Goal: Task Accomplishment & Management: Manage account settings

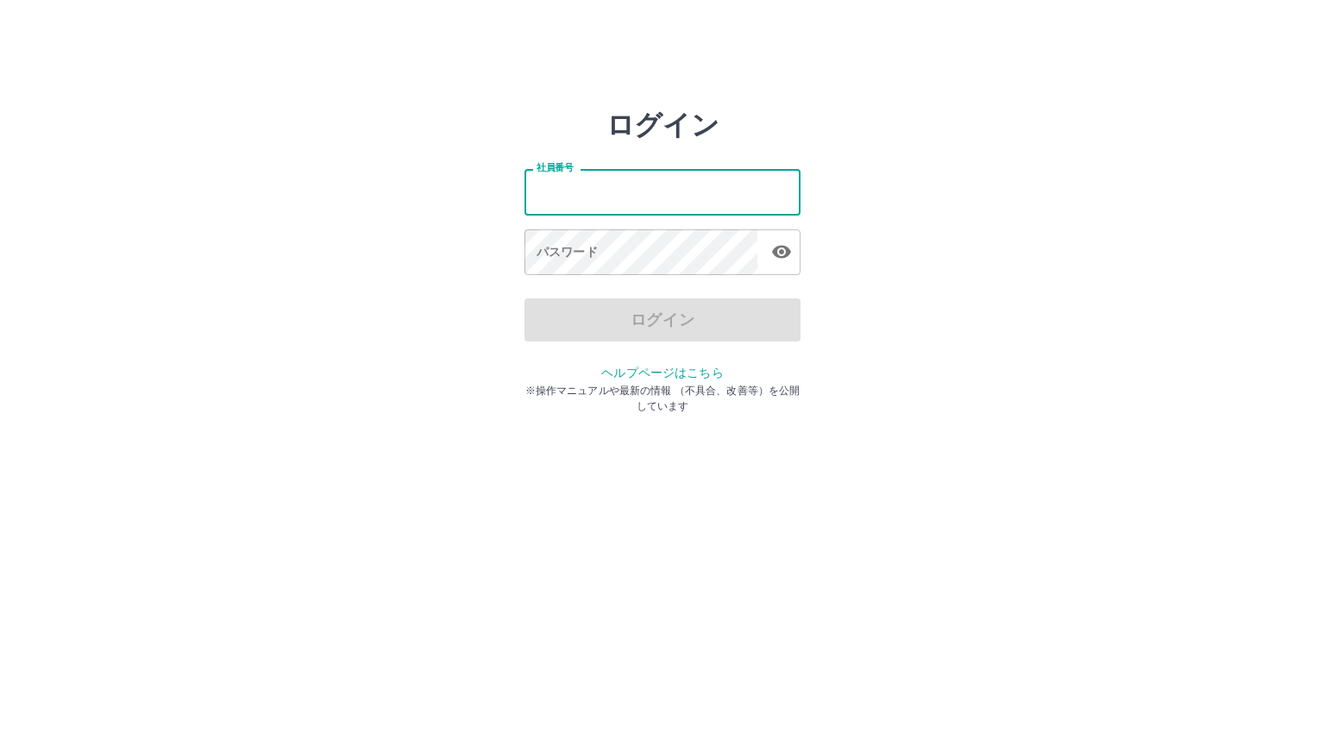
click at [582, 197] on input "社員番号" at bounding box center [663, 192] width 276 height 46
type input "*******"
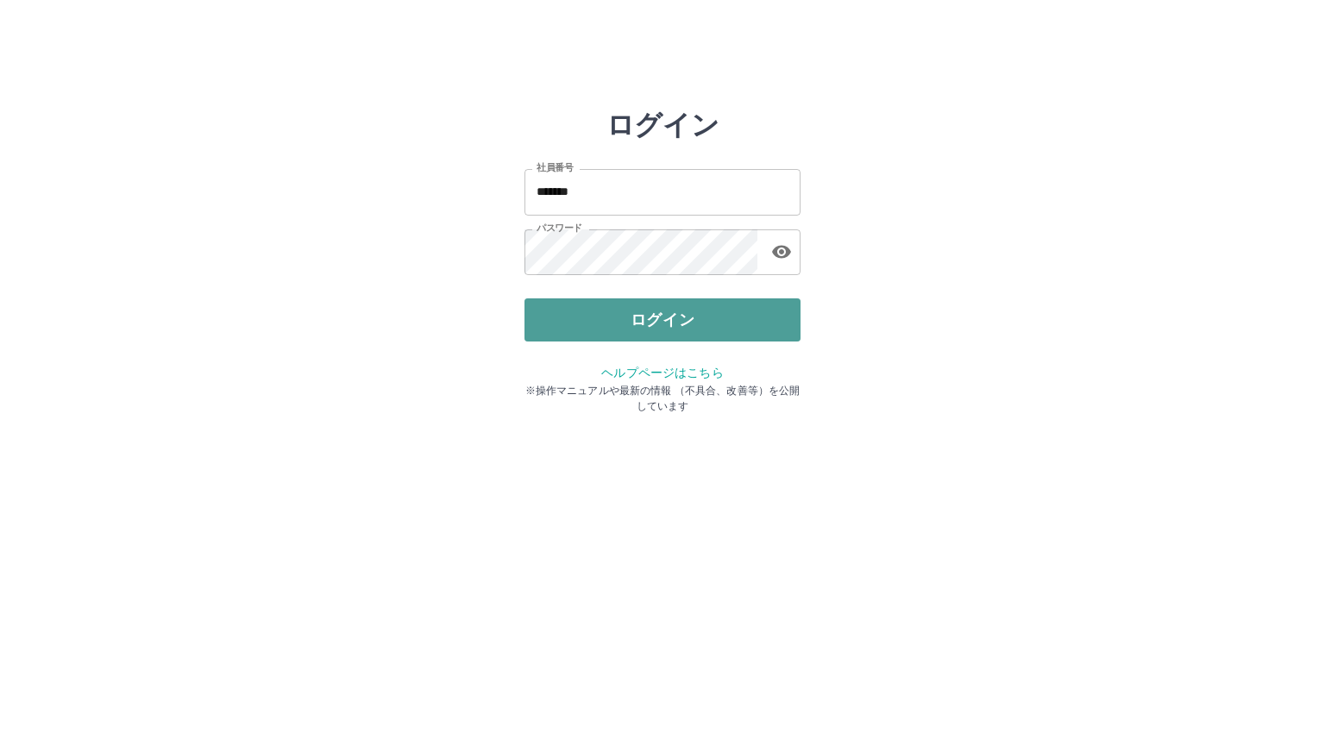
click at [632, 316] on button "ログイン" at bounding box center [663, 320] width 276 height 43
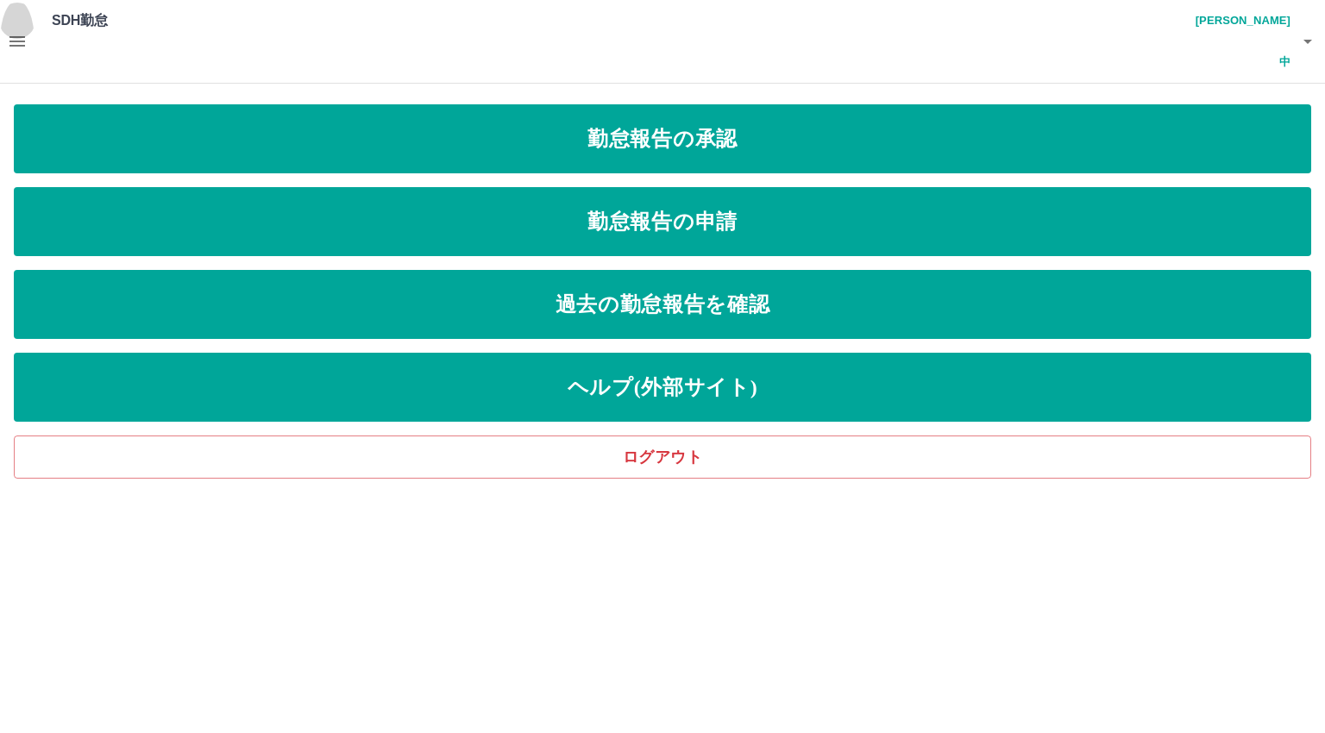
click at [20, 36] on icon "button" at bounding box center [17, 41] width 16 height 10
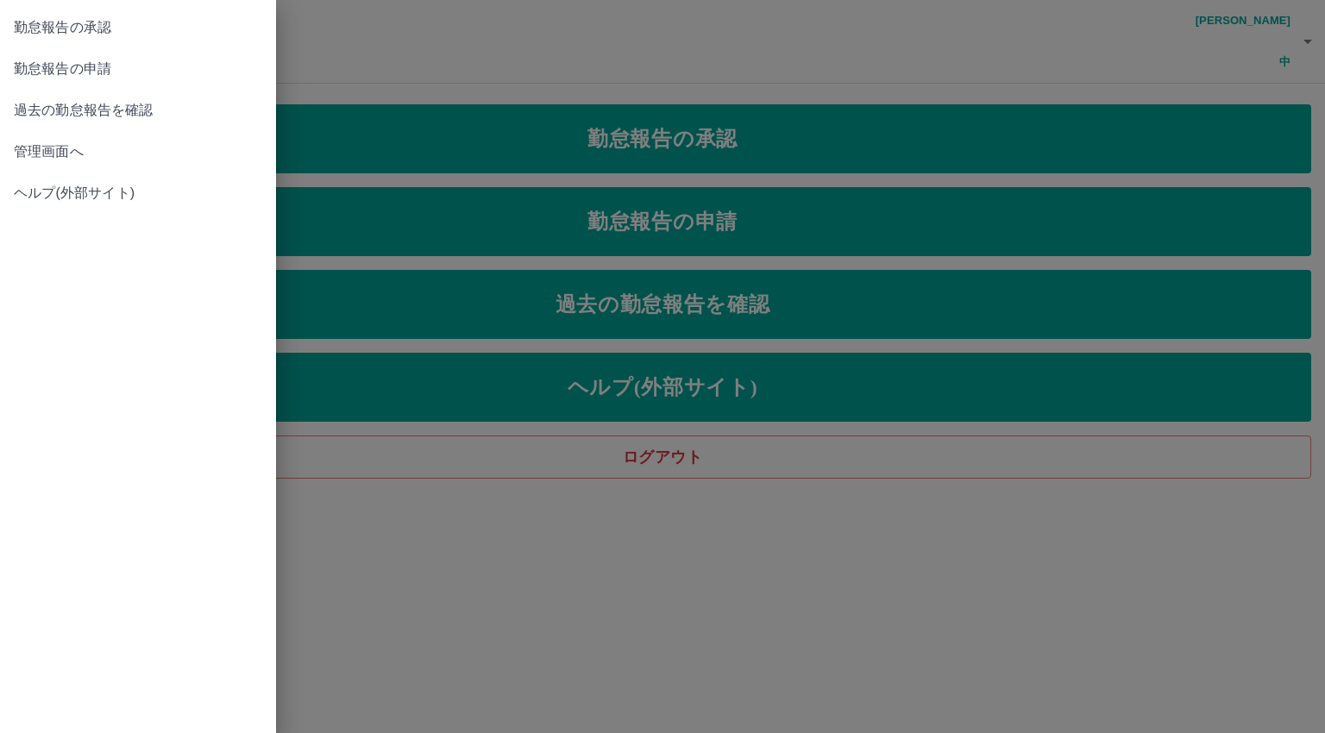
click at [47, 155] on span "管理画面へ" at bounding box center [138, 152] width 248 height 21
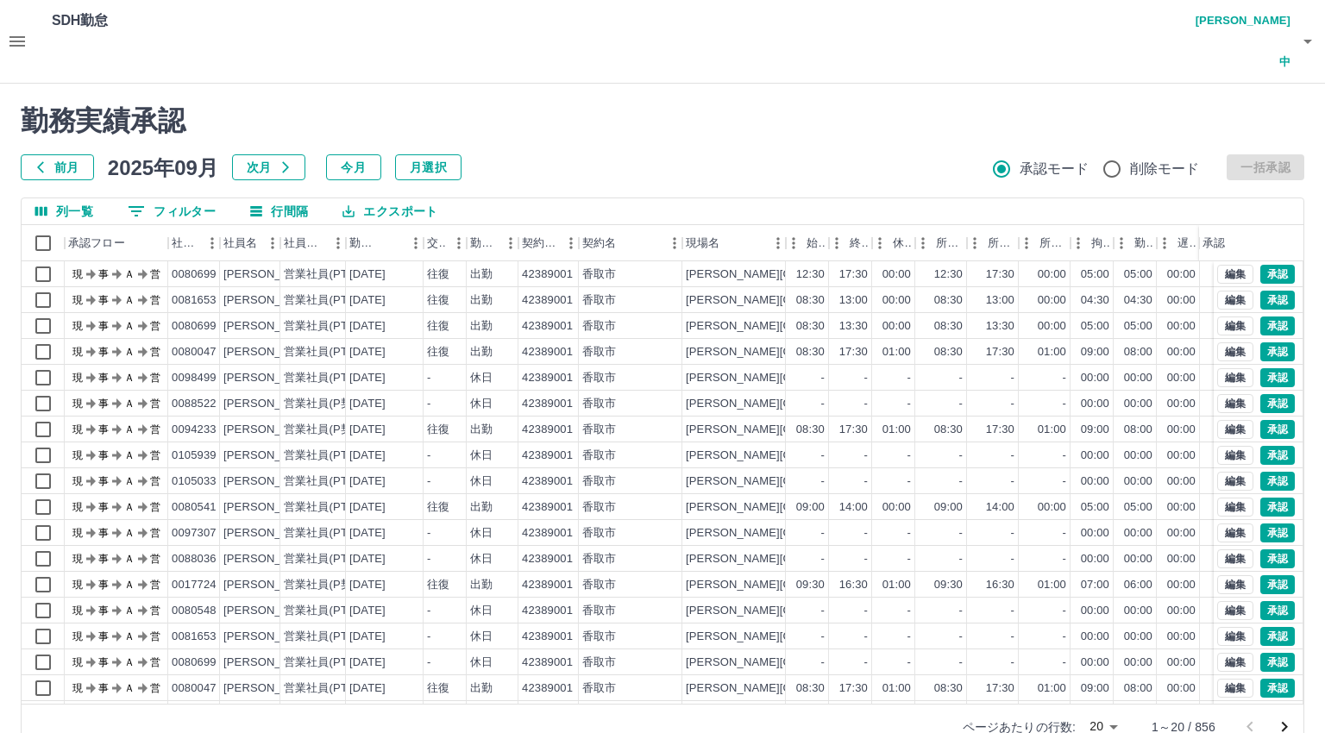
click at [1099, 683] on body "SDH勤怠 [PERSON_NAME]中 勤務実績承認 前月 [DATE] 次月 今月 月選択 承認モード 削除モード 一括承認 列一覧 0 フィルター 行間…" at bounding box center [662, 385] width 1325 height 771
click at [1098, 669] on li "500" at bounding box center [1103, 666] width 59 height 31
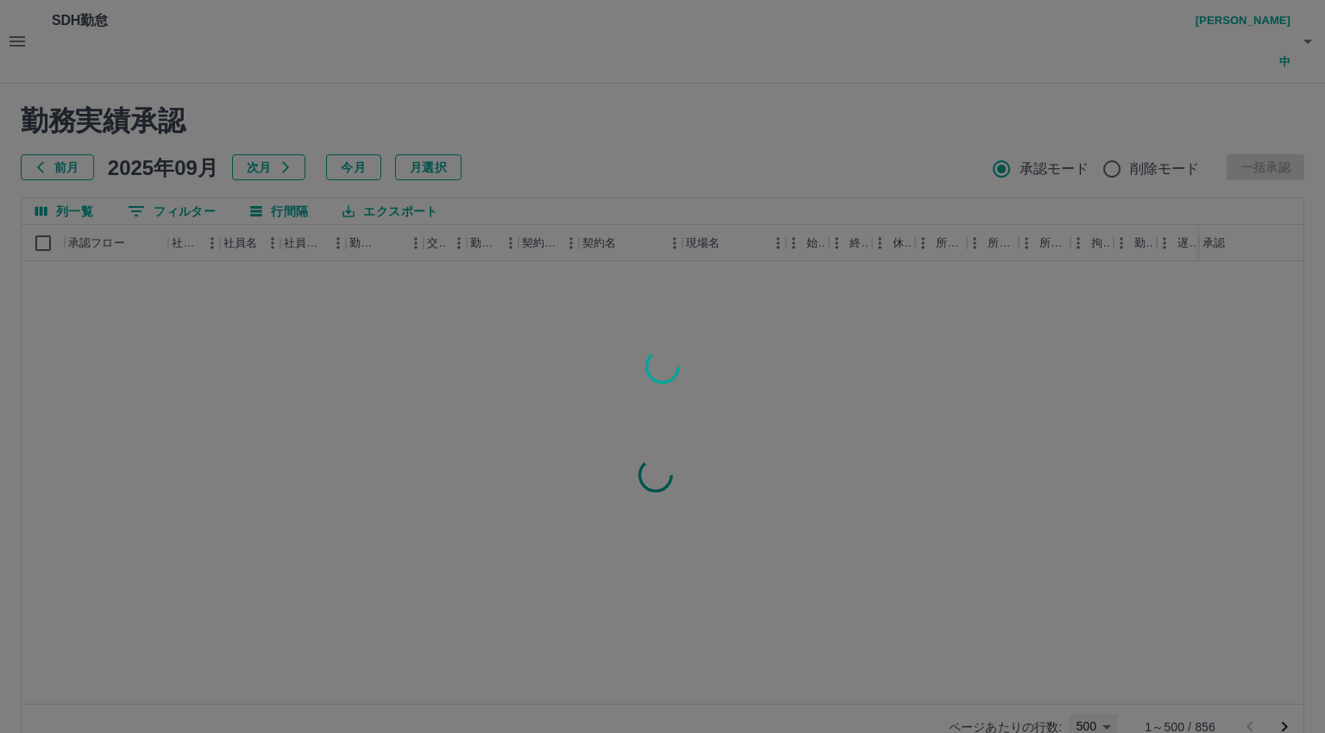
type input "***"
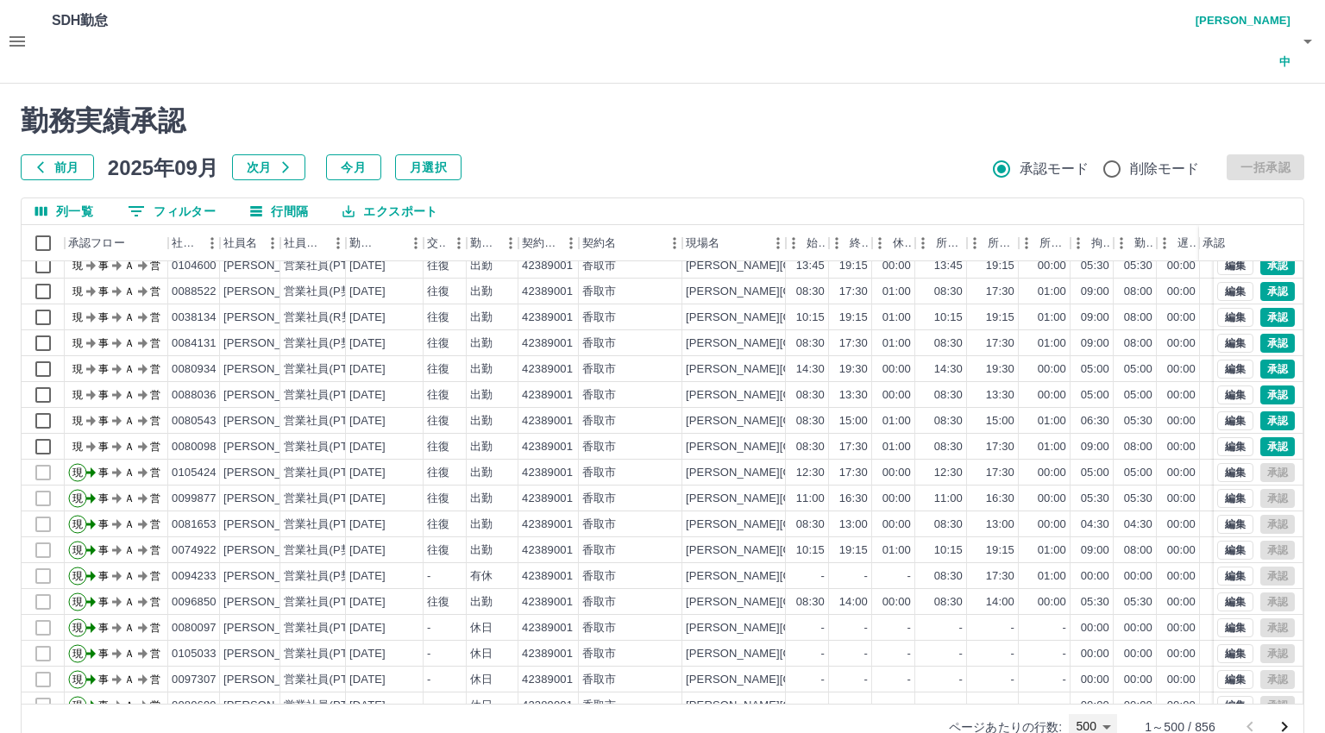
scroll to position [3935, 0]
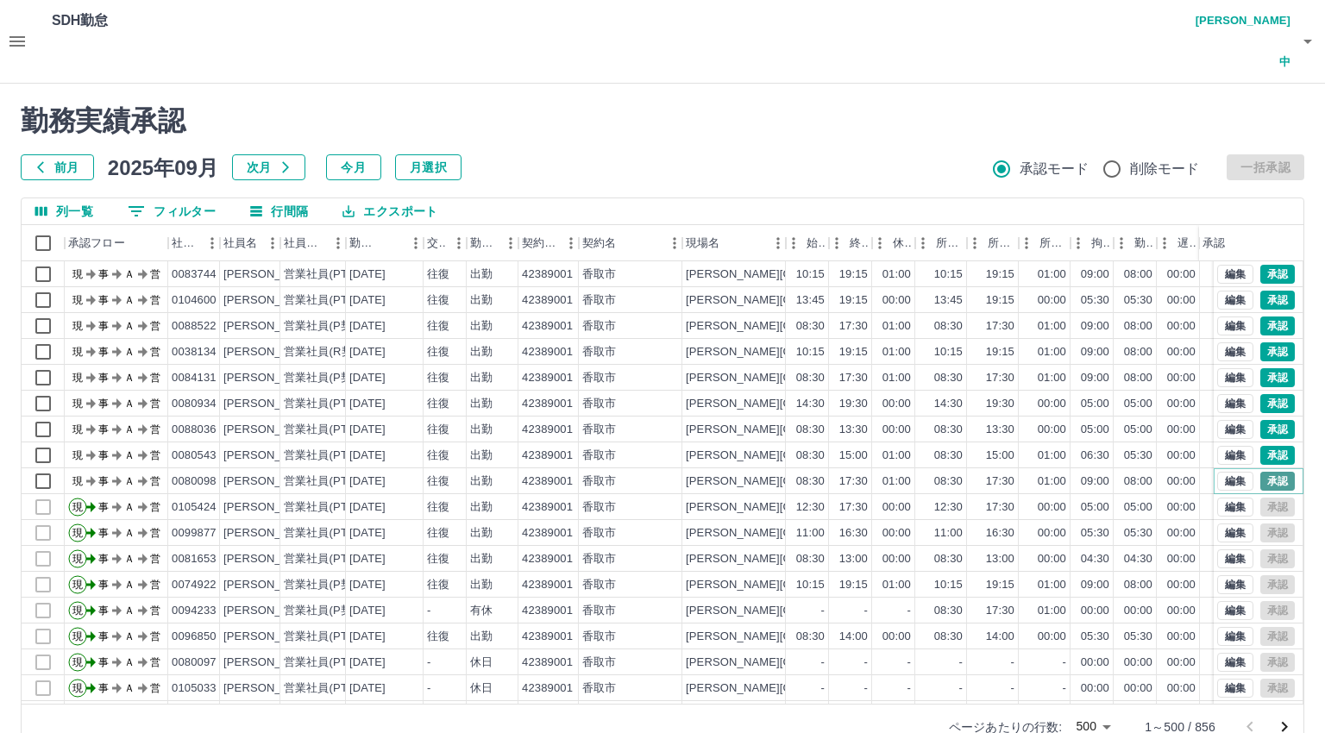
click at [1264, 472] on button "承認" at bounding box center [1278, 481] width 35 height 19
click at [1261, 446] on button "承認" at bounding box center [1278, 455] width 35 height 19
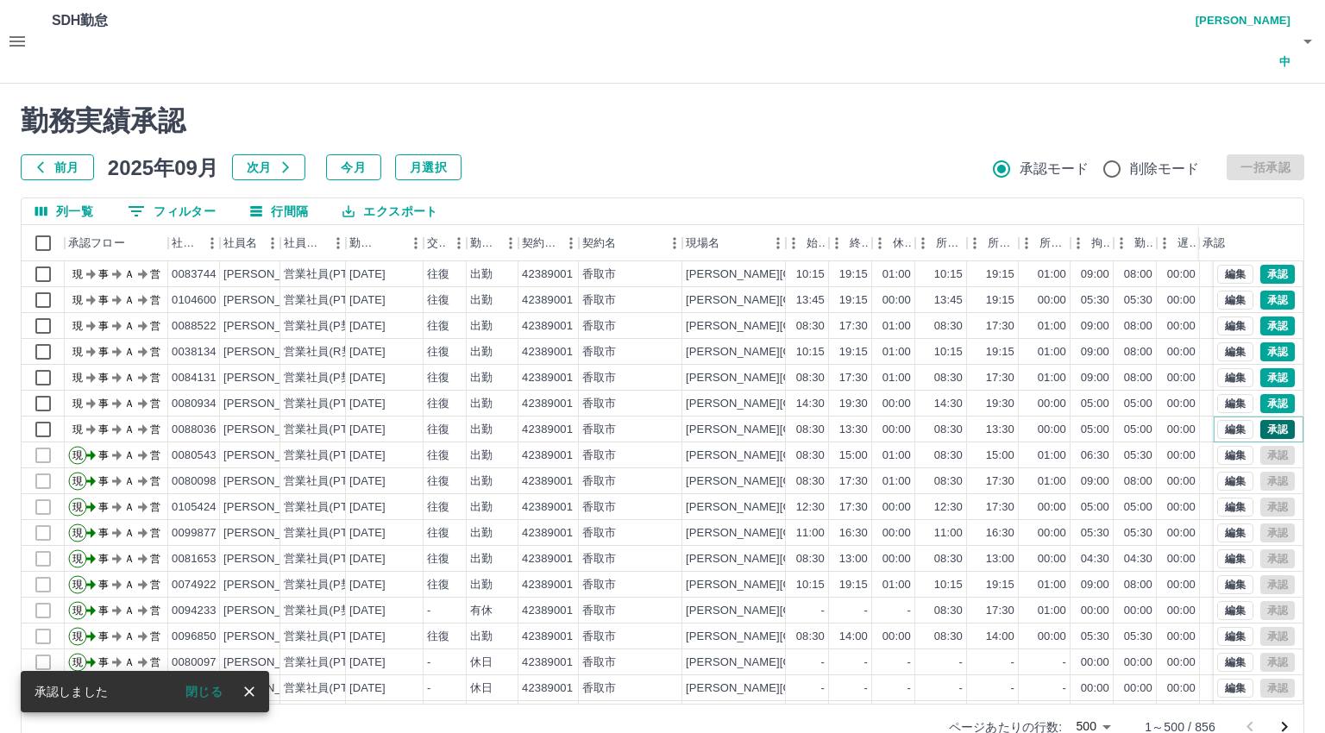
click at [1261, 420] on button "承認" at bounding box center [1278, 429] width 35 height 19
click at [1261, 394] on button "承認" at bounding box center [1278, 403] width 35 height 19
click at [1261, 368] on button "承認" at bounding box center [1278, 377] width 35 height 19
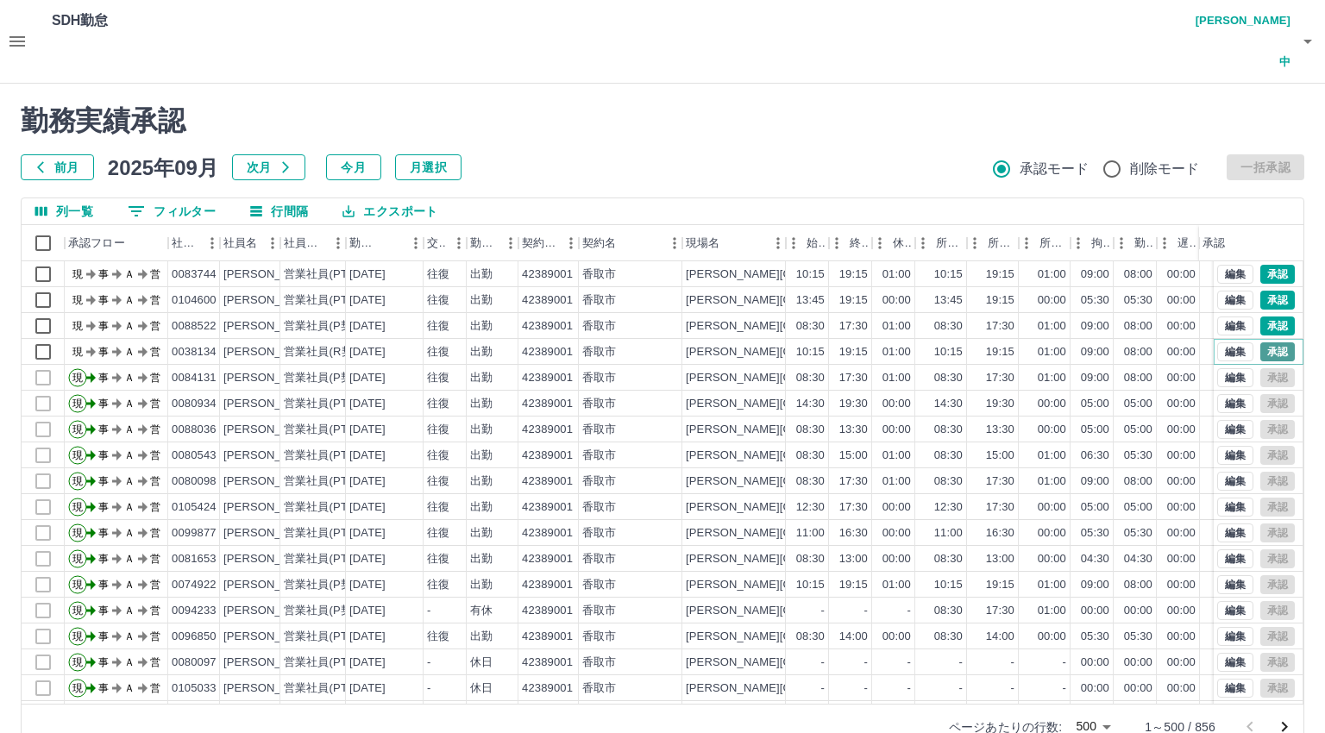
click at [1261, 343] on button "承認" at bounding box center [1278, 352] width 35 height 19
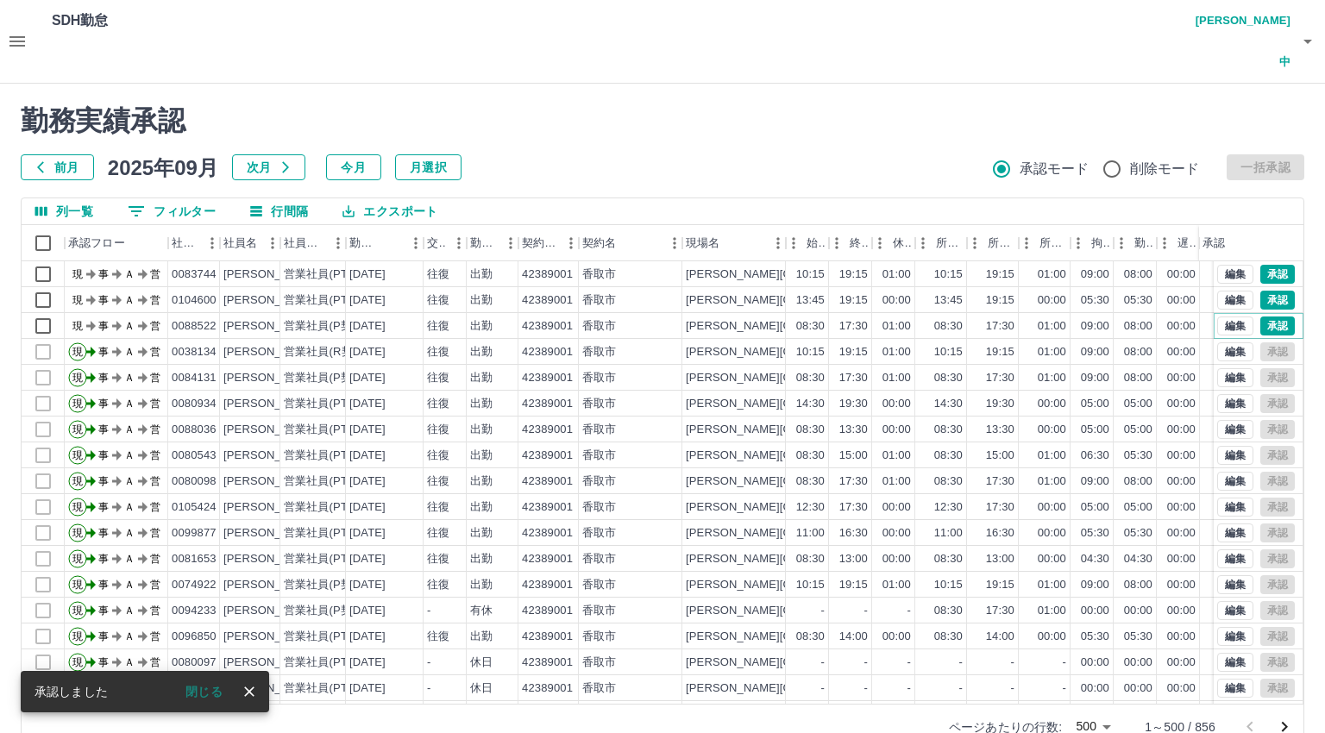
click at [1262, 317] on button "承認" at bounding box center [1278, 326] width 35 height 19
click at [1261, 291] on button "承認" at bounding box center [1278, 300] width 35 height 19
click at [1263, 265] on button "承認" at bounding box center [1278, 274] width 35 height 19
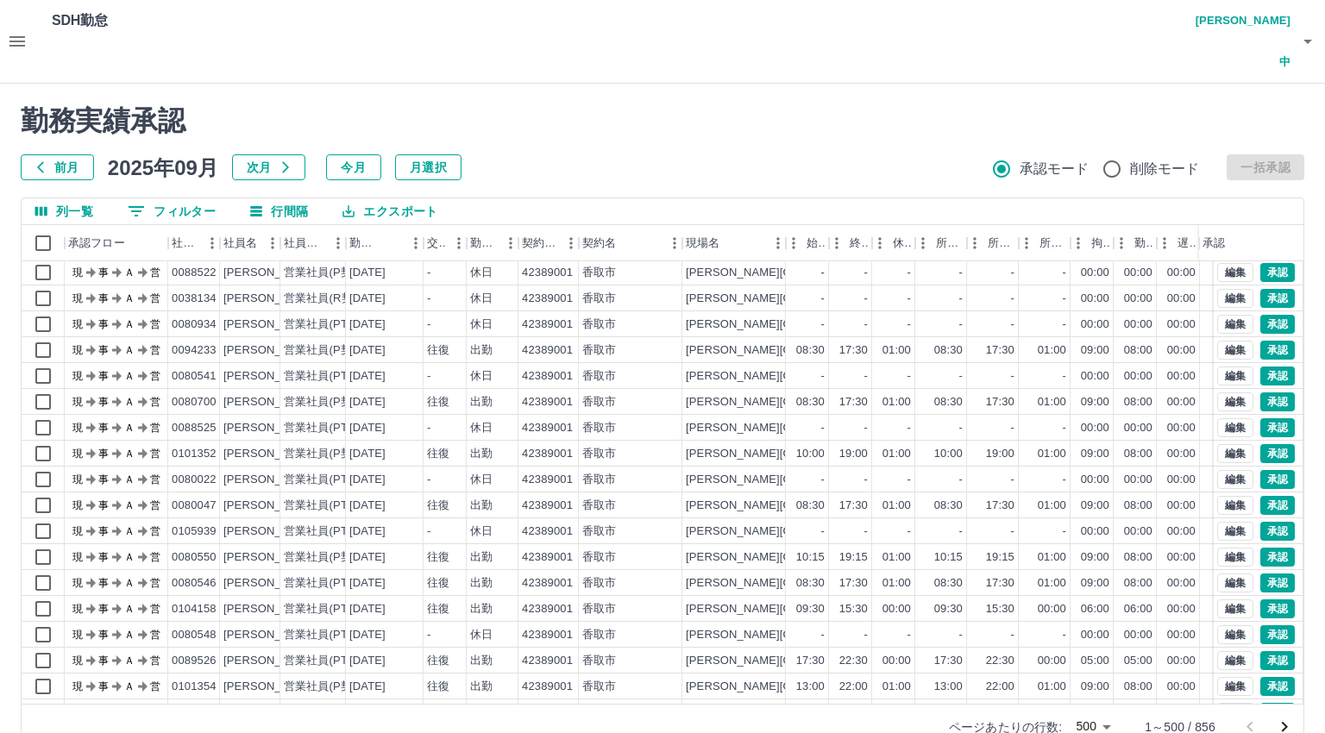
scroll to position [3417, 0]
